Goal: Communication & Community: Participate in discussion

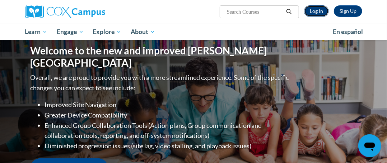
click at [317, 13] on link "Log In" at bounding box center [316, 10] width 25 height 11
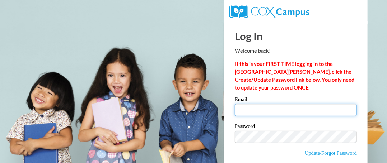
click at [270, 111] on input "Email" at bounding box center [296, 110] width 122 height 12
type input "ldinnel@kusd.edu"
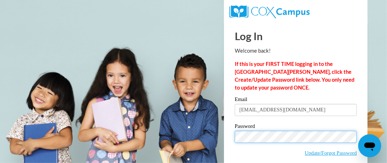
scroll to position [32, 0]
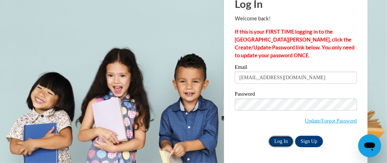
click at [284, 141] on input "Log In" at bounding box center [280, 141] width 25 height 11
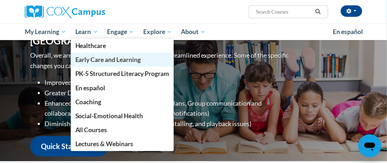
scroll to position [72, 0]
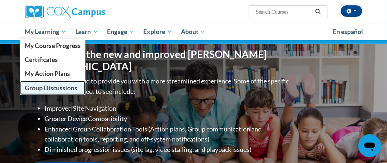
click at [48, 86] on span "Group Discussions" at bounding box center [51, 88] width 52 height 8
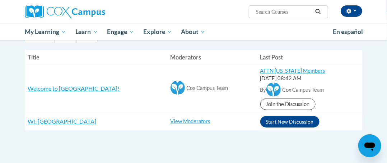
scroll to position [72, 0]
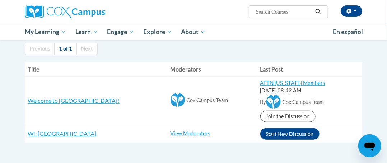
click at [106, 134] on h3 "WI: Harvey Elementary School" at bounding box center [96, 134] width 137 height 8
click at [96, 134] on span "WI: [GEOGRAPHIC_DATA]" at bounding box center [62, 133] width 69 height 7
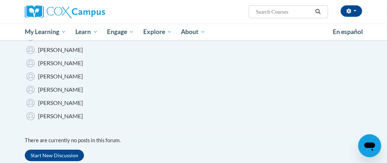
scroll to position [72, 0]
